Goal: Find specific page/section: Find specific page/section

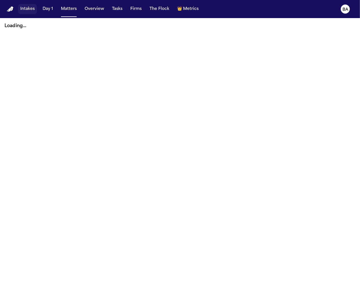
click at [26, 8] on button "Intakes" at bounding box center [27, 9] width 19 height 10
